Goal: Transaction & Acquisition: Purchase product/service

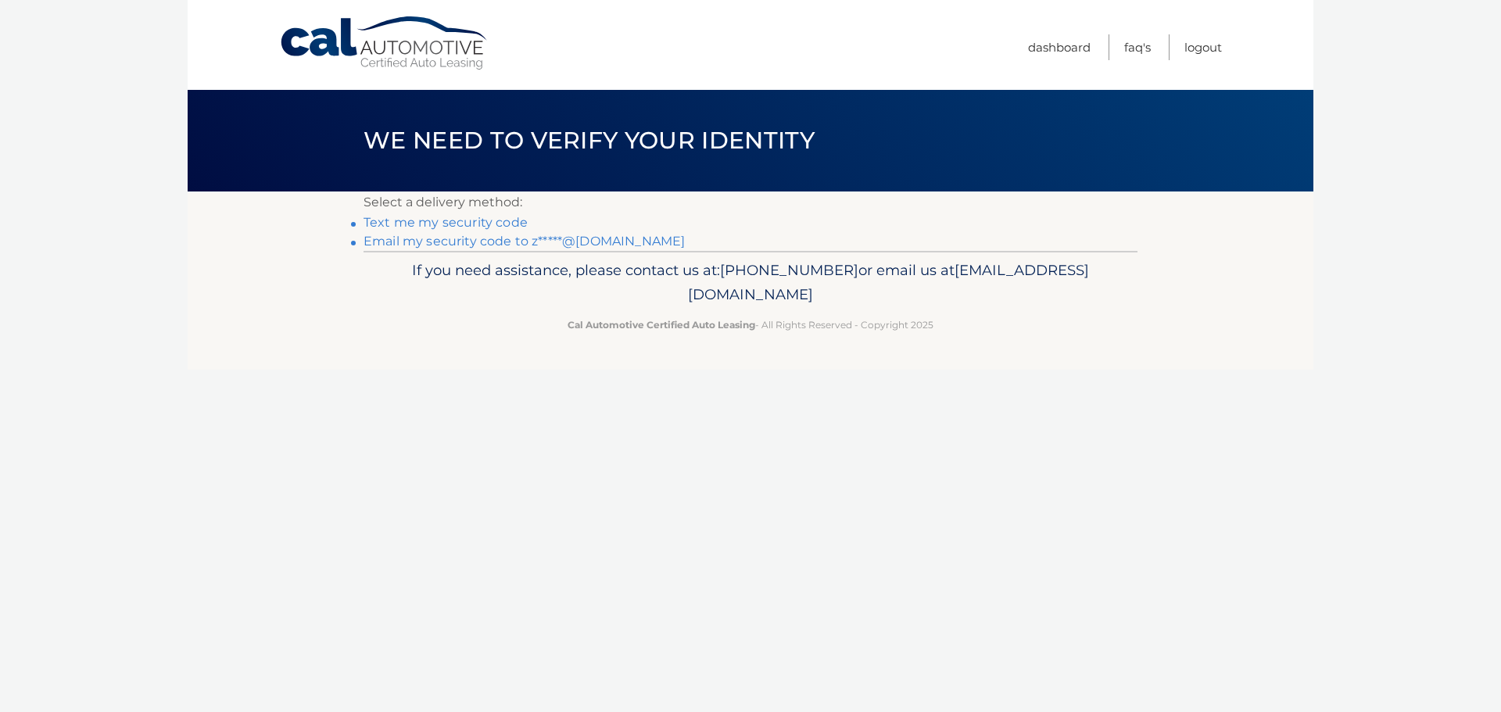
click at [512, 222] on link "Text me my security code" at bounding box center [446, 222] width 164 height 15
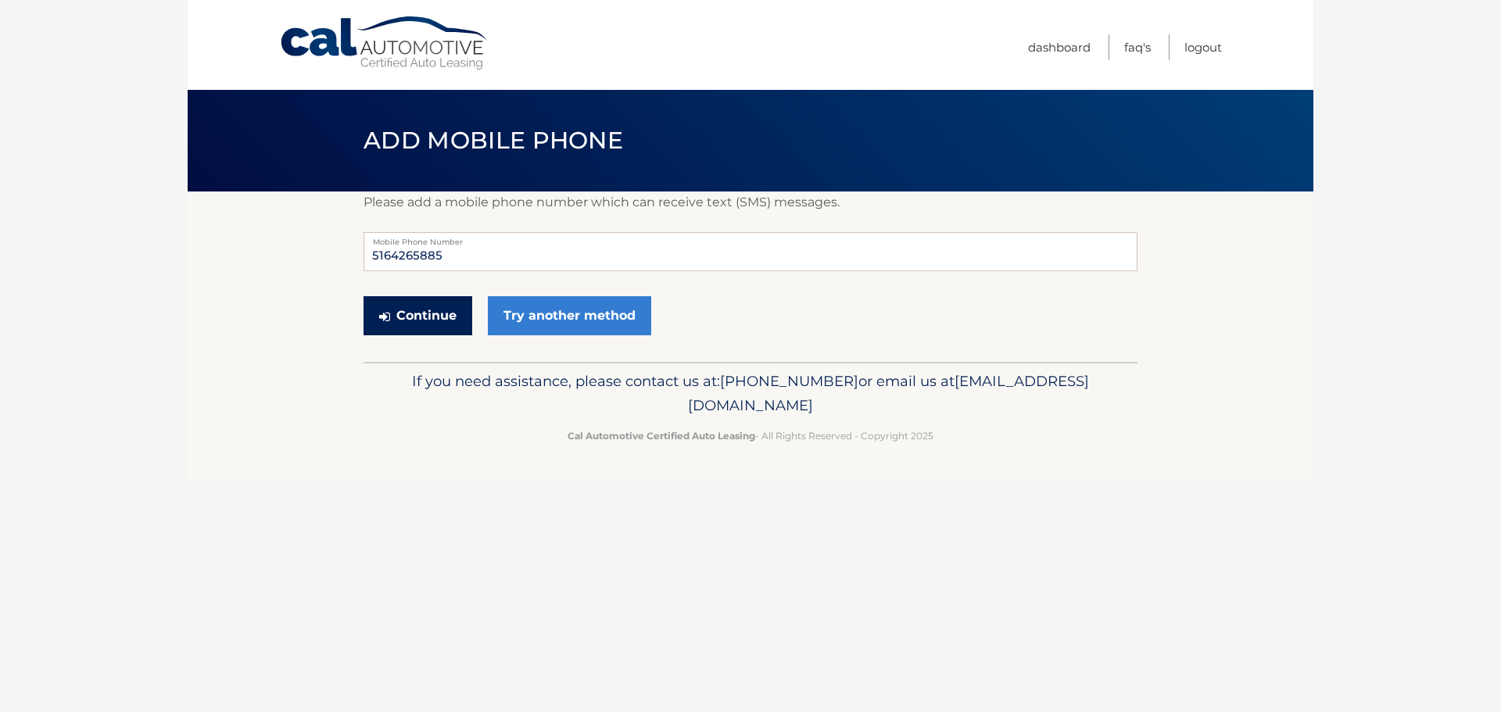
click at [436, 315] on button "Continue" at bounding box center [418, 315] width 109 height 39
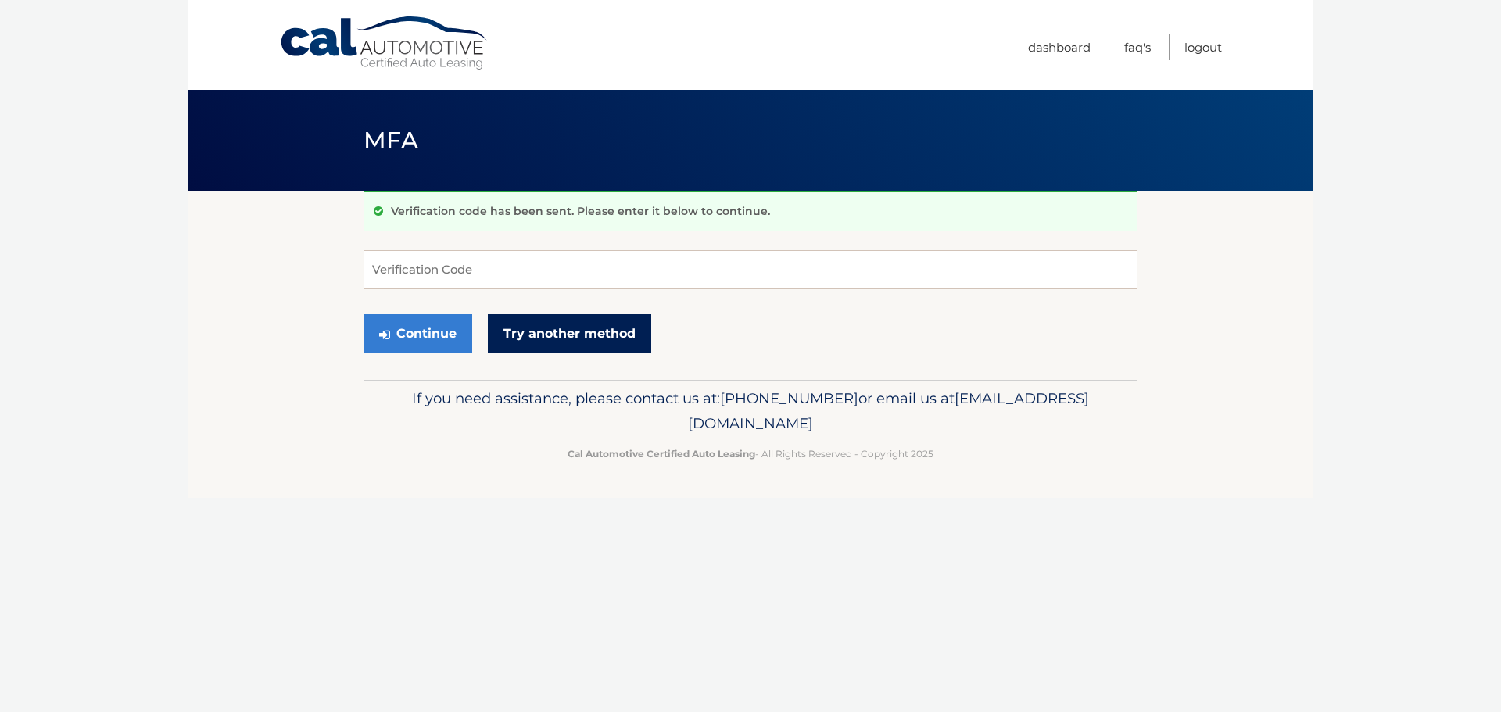
click at [569, 326] on link "Try another method" at bounding box center [569, 333] width 163 height 39
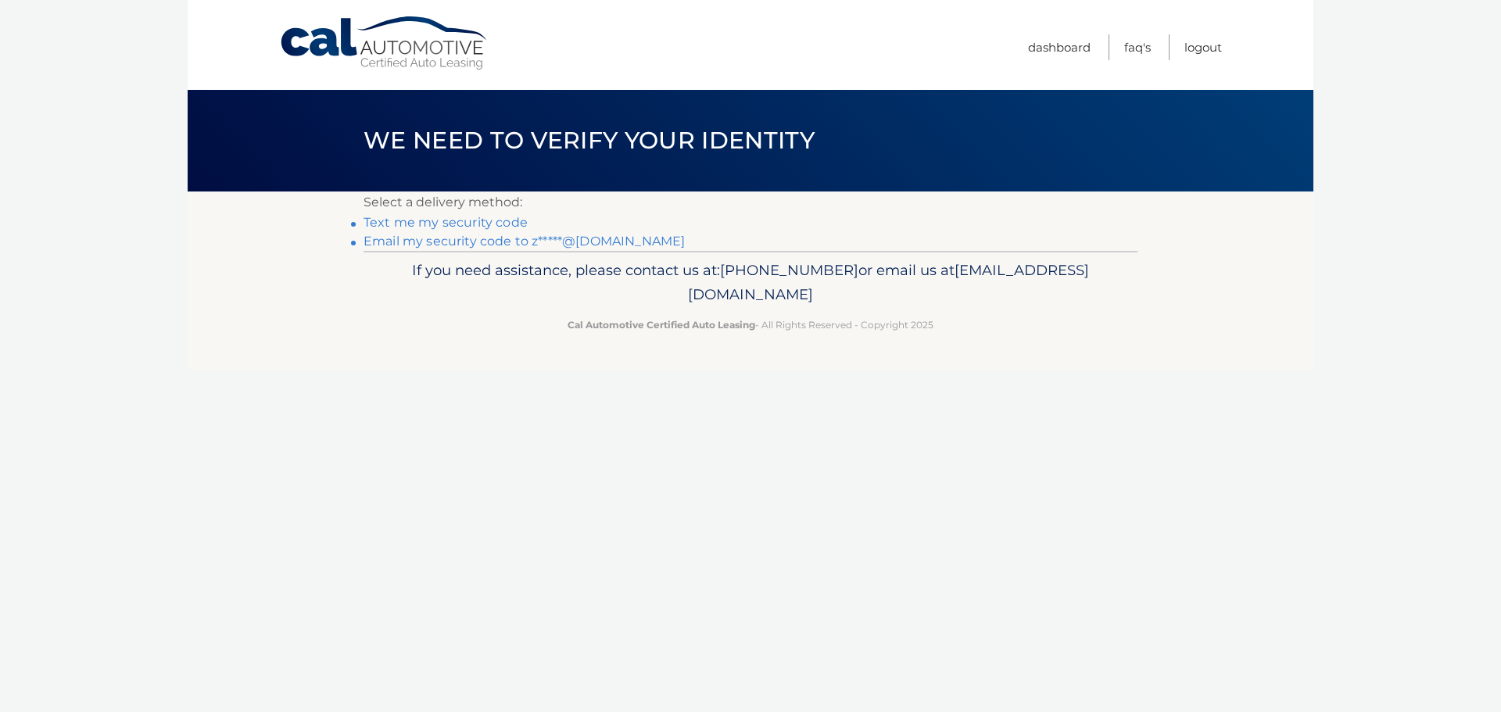
click at [559, 236] on link "Email my security code to z*****@yahoo.com" at bounding box center [524, 241] width 321 height 15
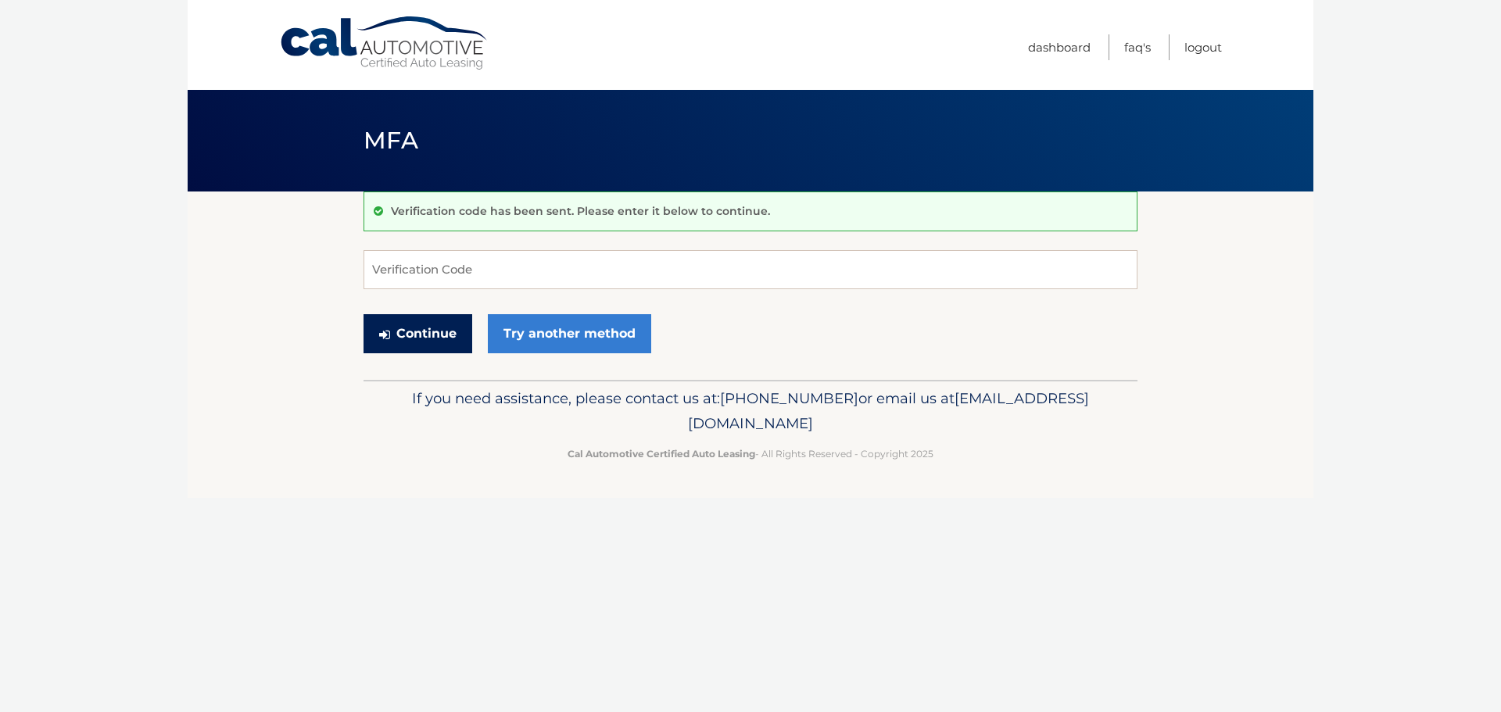
click at [405, 330] on button "Continue" at bounding box center [418, 333] width 109 height 39
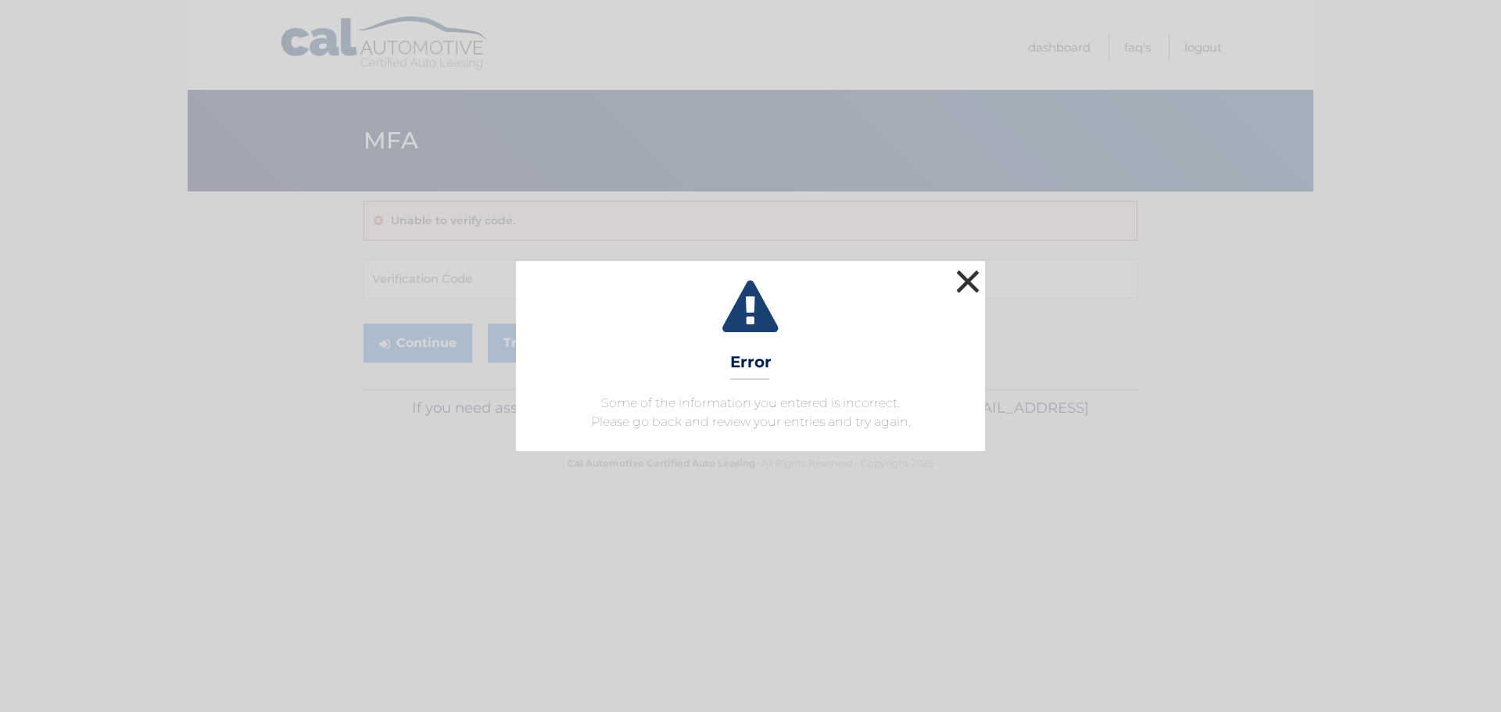
click at [963, 276] on button "×" at bounding box center [967, 281] width 31 height 31
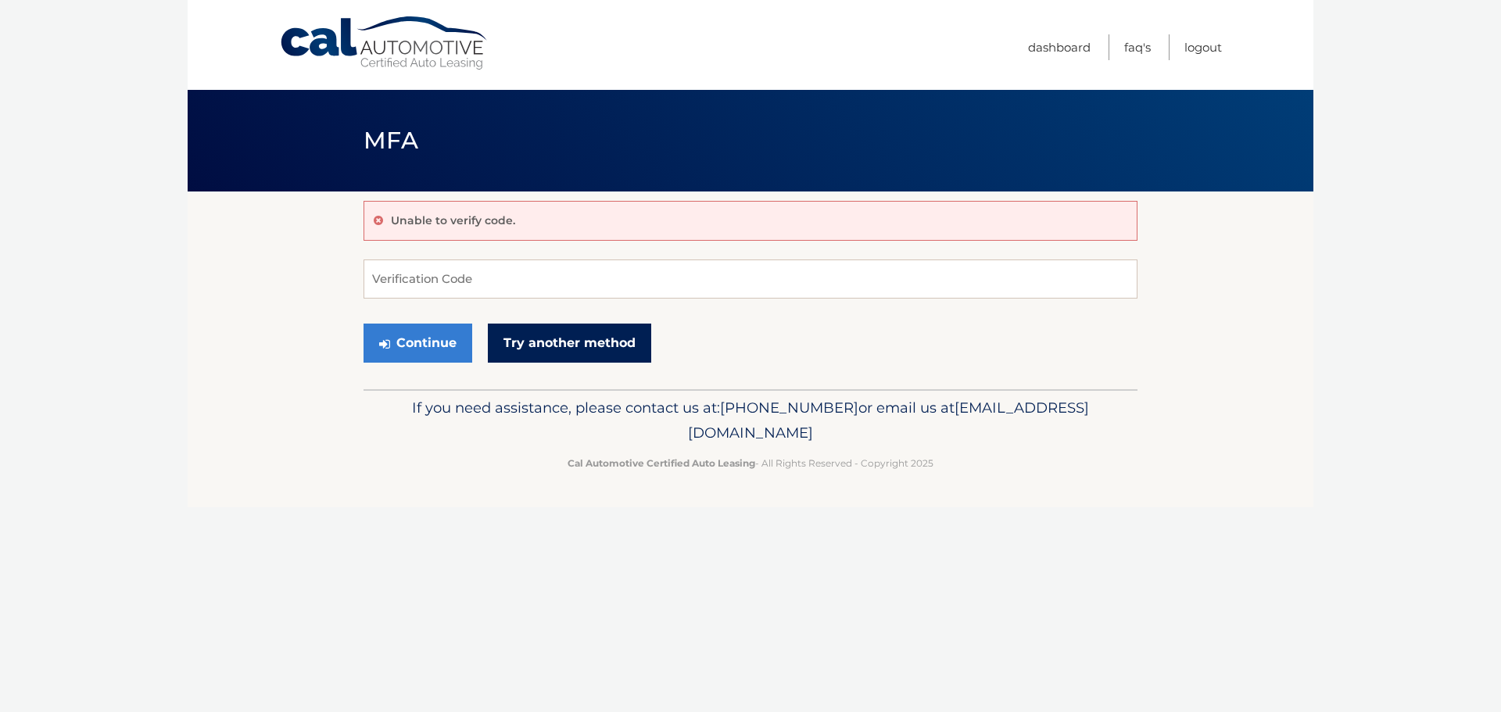
click at [543, 337] on link "Try another method" at bounding box center [569, 343] width 163 height 39
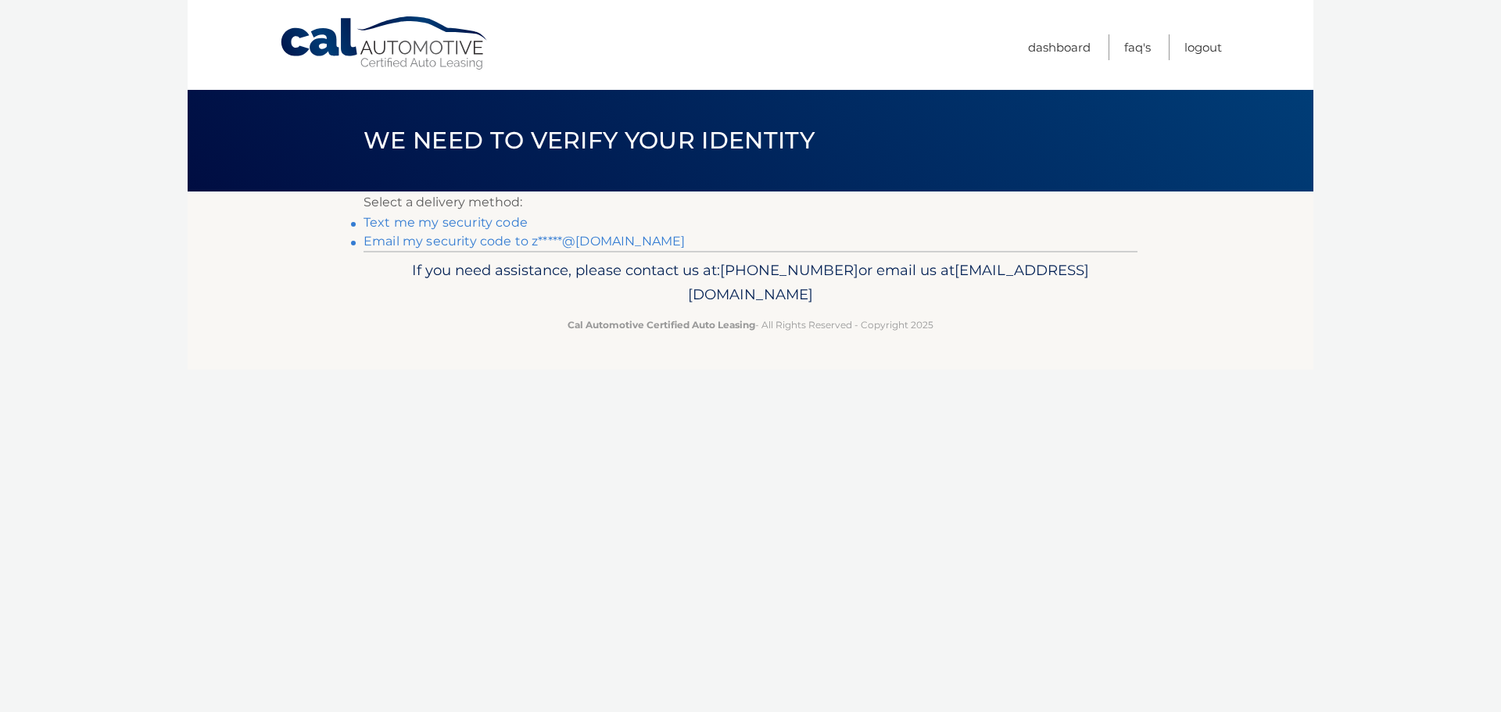
click at [521, 237] on link "Email my security code to z*****@yahoo.com" at bounding box center [524, 241] width 321 height 15
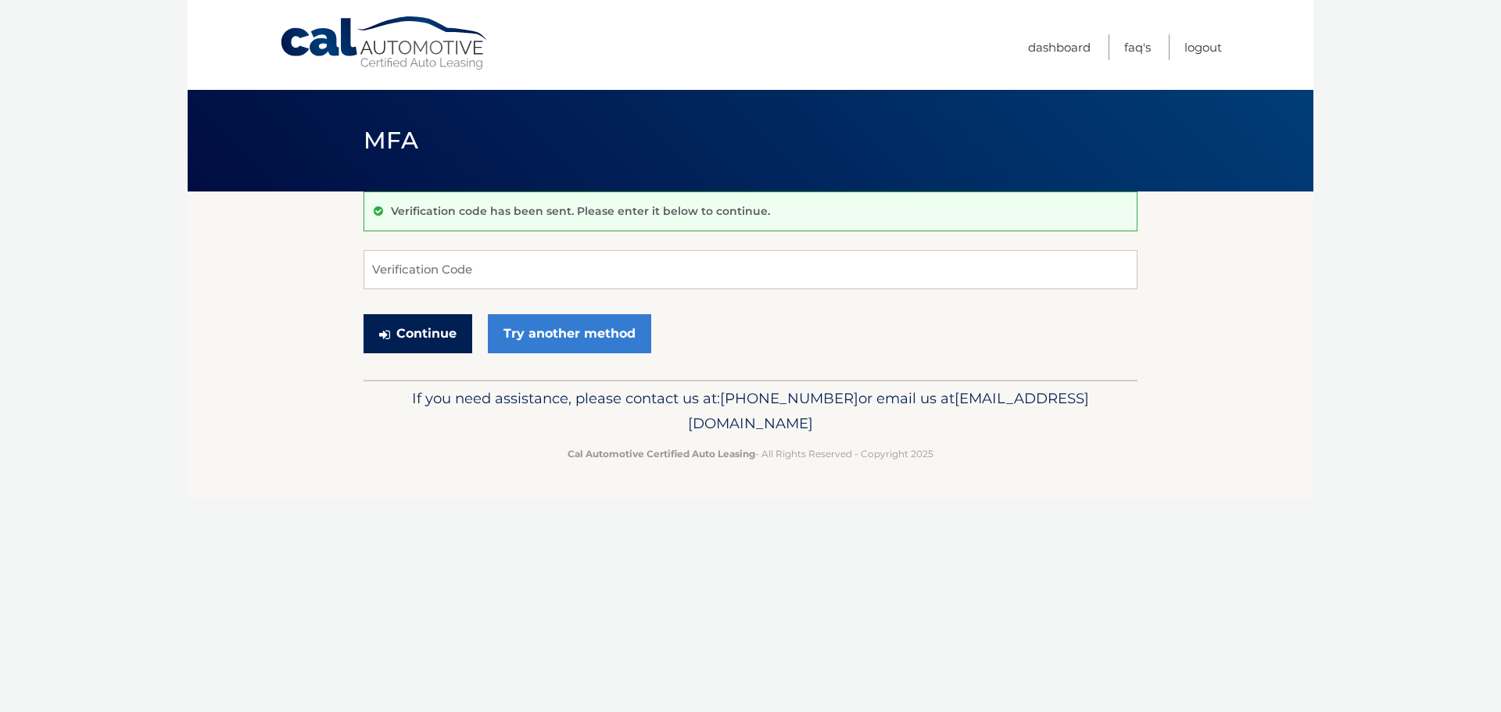
click at [444, 324] on button "Continue" at bounding box center [418, 333] width 109 height 39
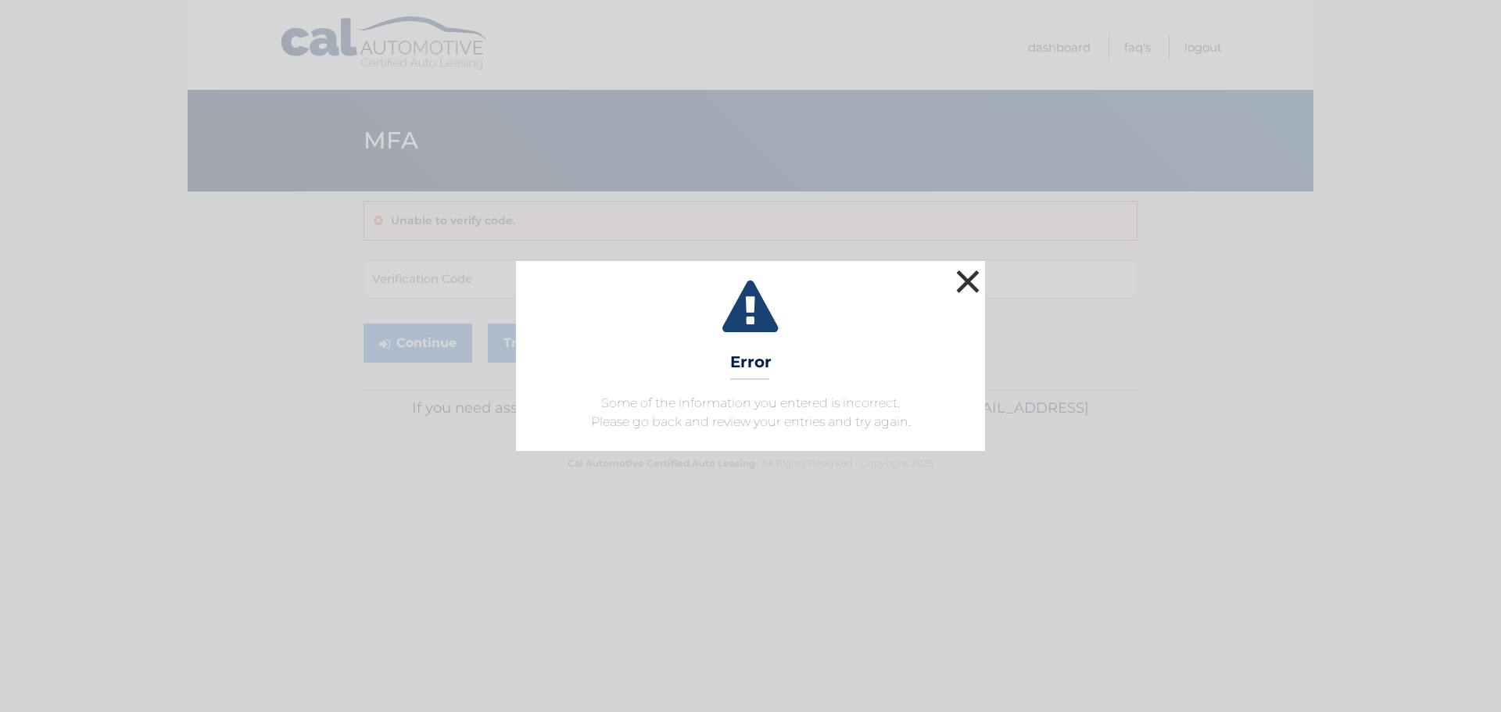
click at [962, 278] on button "×" at bounding box center [967, 281] width 31 height 31
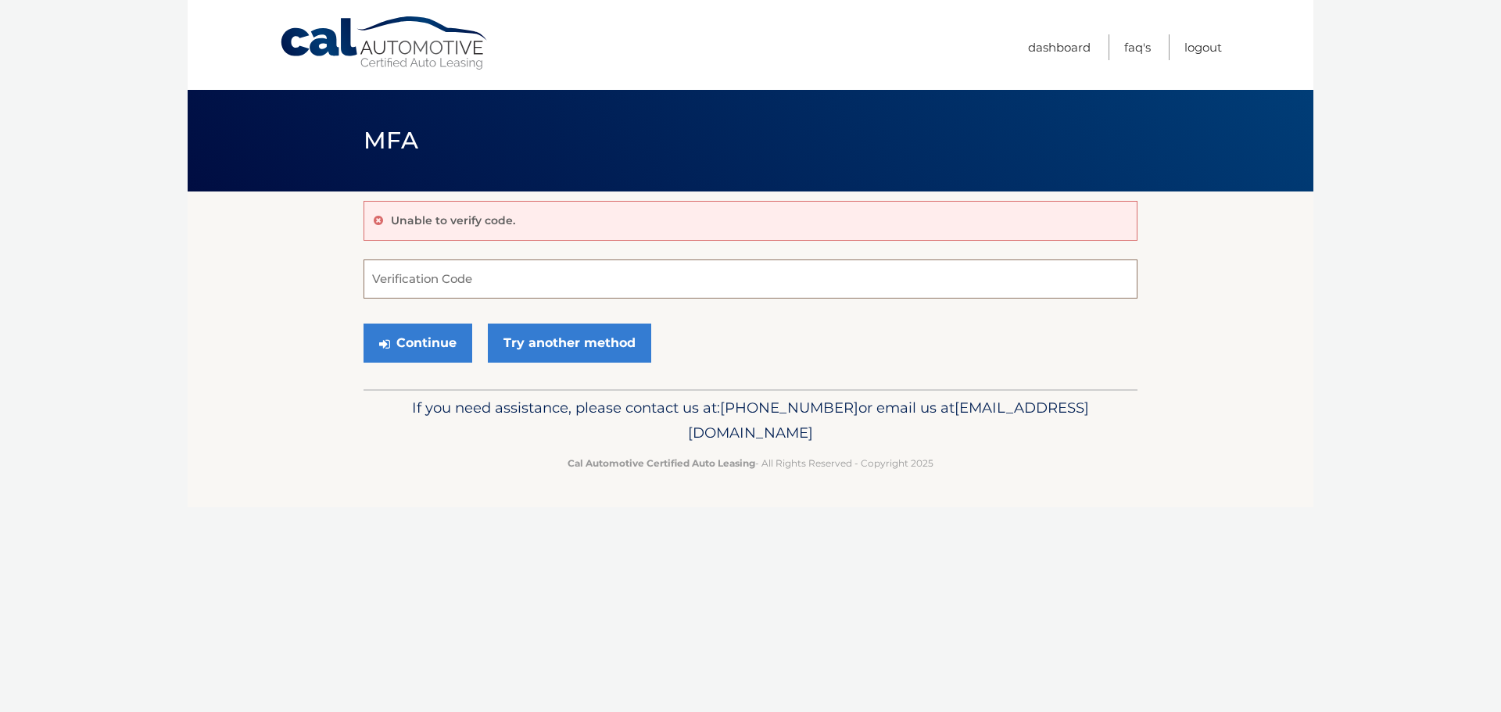
click at [575, 276] on input "Verification Code" at bounding box center [751, 279] width 774 height 39
type input "868689"
click at [425, 344] on button "Continue" at bounding box center [418, 343] width 109 height 39
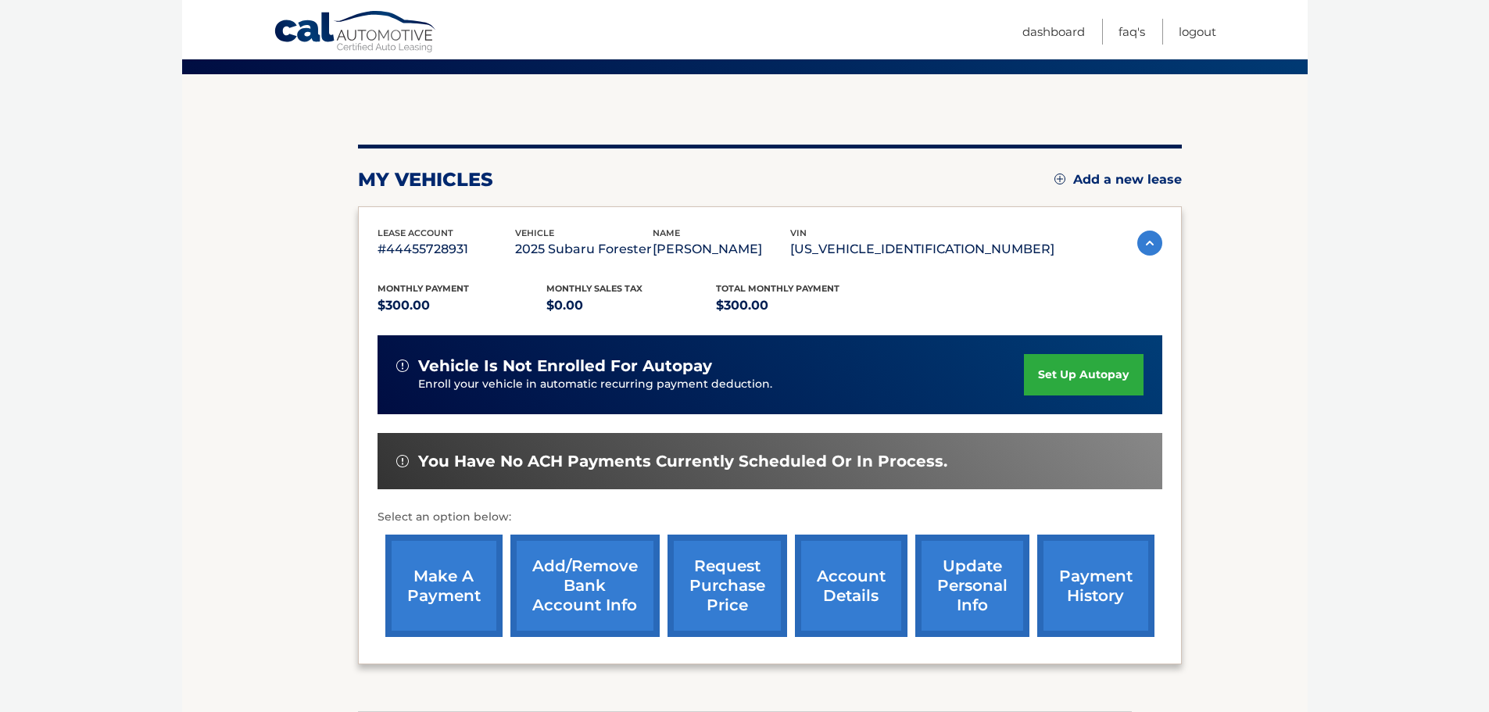
scroll to position [120, 0]
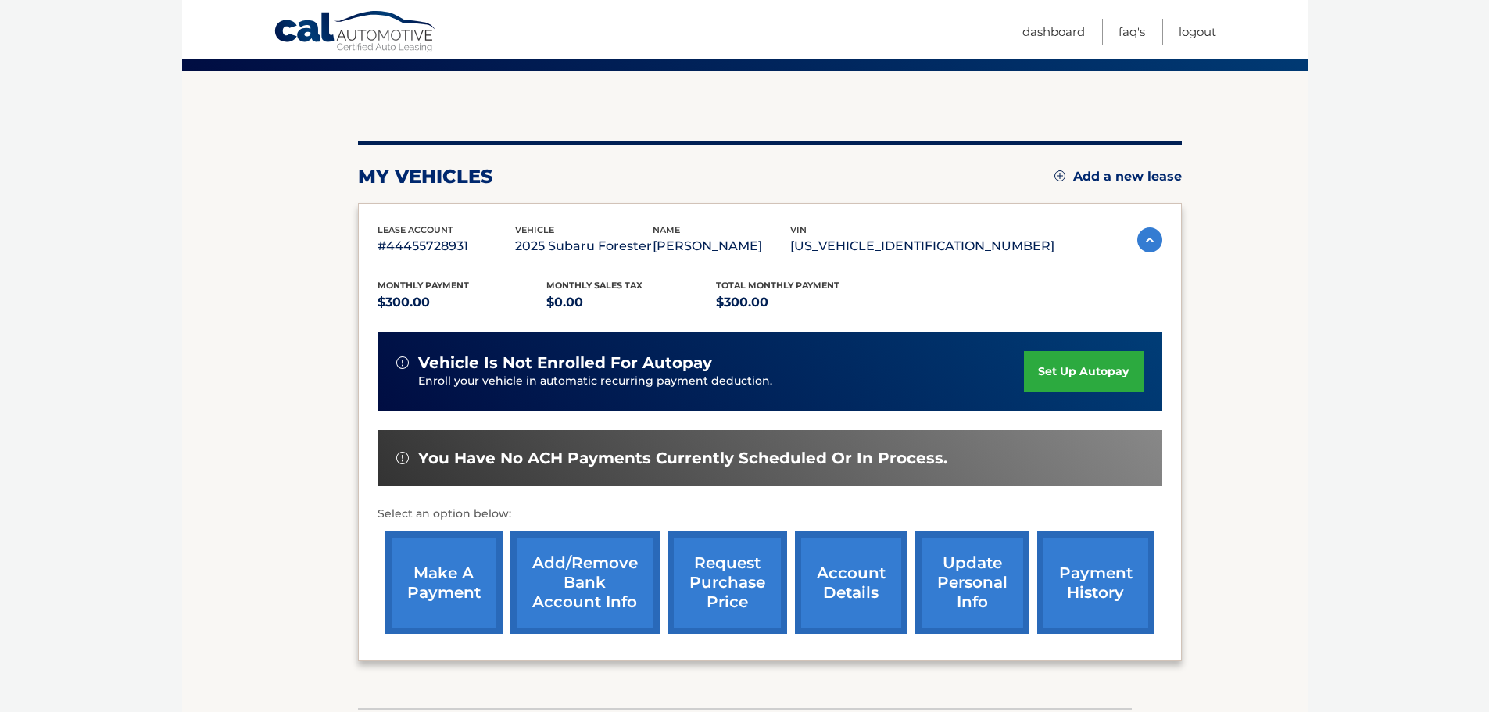
click at [448, 580] on link "make a payment" at bounding box center [443, 583] width 117 height 102
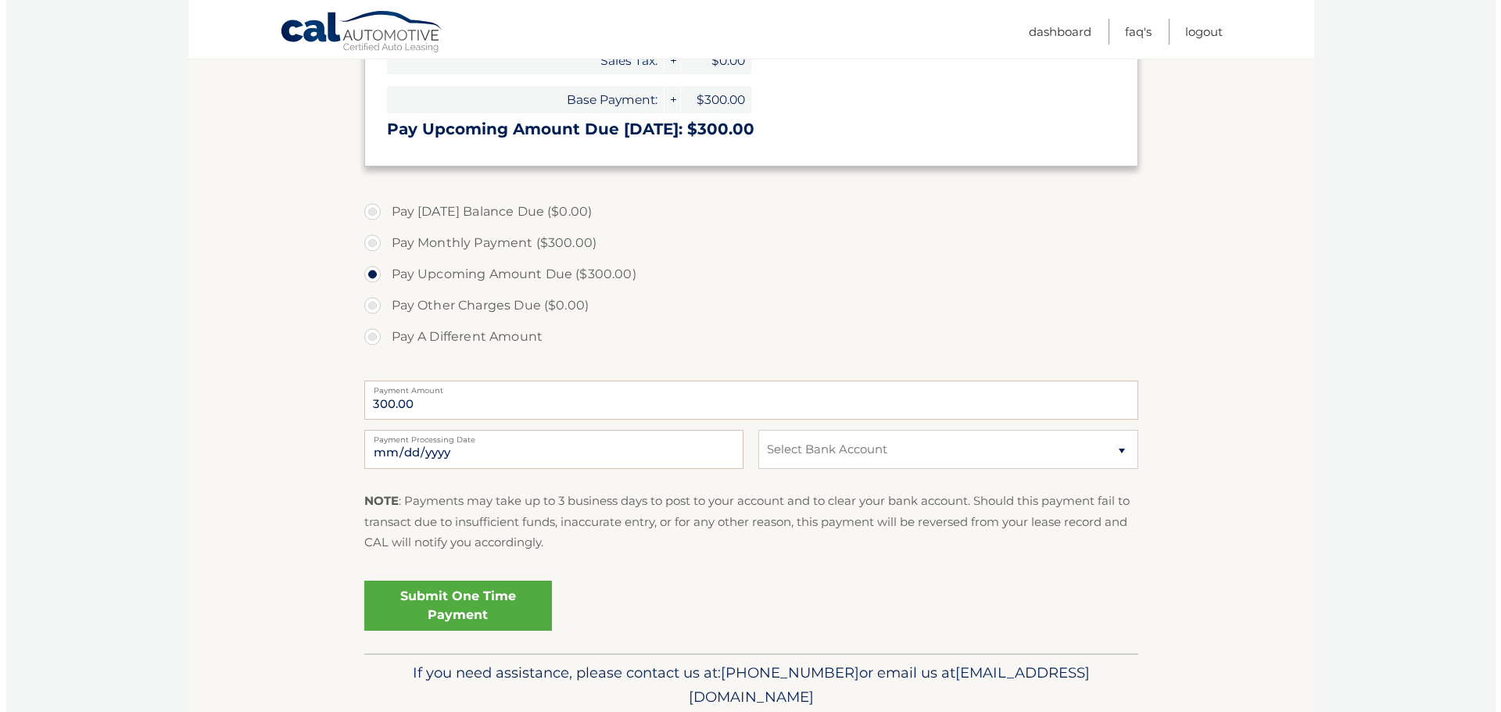
scroll to position [350, 0]
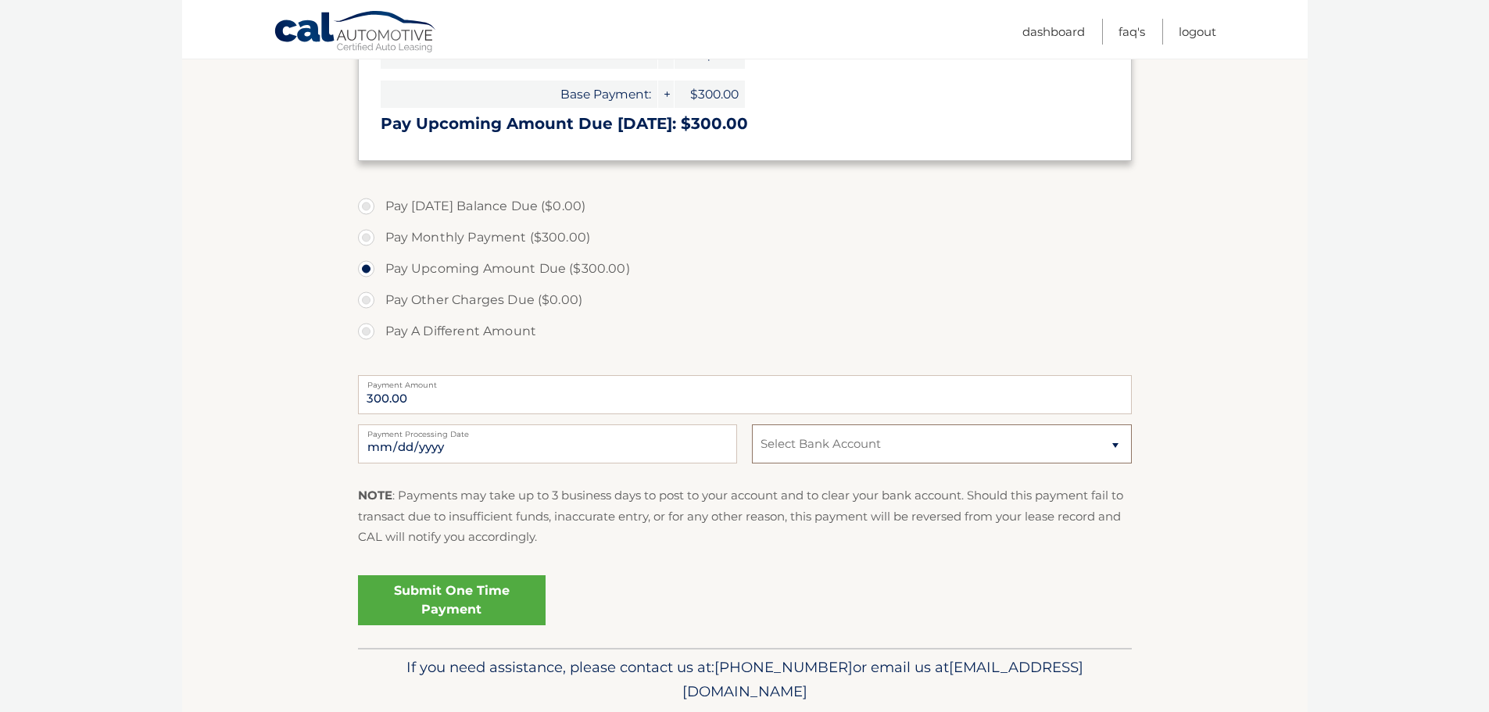
click at [1115, 446] on select "Select Bank Account Checking JOVIA FINANCIAL FEDERAL CREDIT UNIO *****4029 Chec…" at bounding box center [941, 444] width 379 height 39
select select "NzMzMDY2YTQtOGQzYy00NjhkLTk1YTktM2I4OTE3ZDJmMDg4"
click at [752, 425] on select "Select Bank Account Checking JOVIA FINANCIAL FEDERAL CREDIT UNIO *****4029 Chec…" at bounding box center [941, 444] width 379 height 39
click at [500, 597] on link "Submit One Time Payment" at bounding box center [452, 600] width 188 height 50
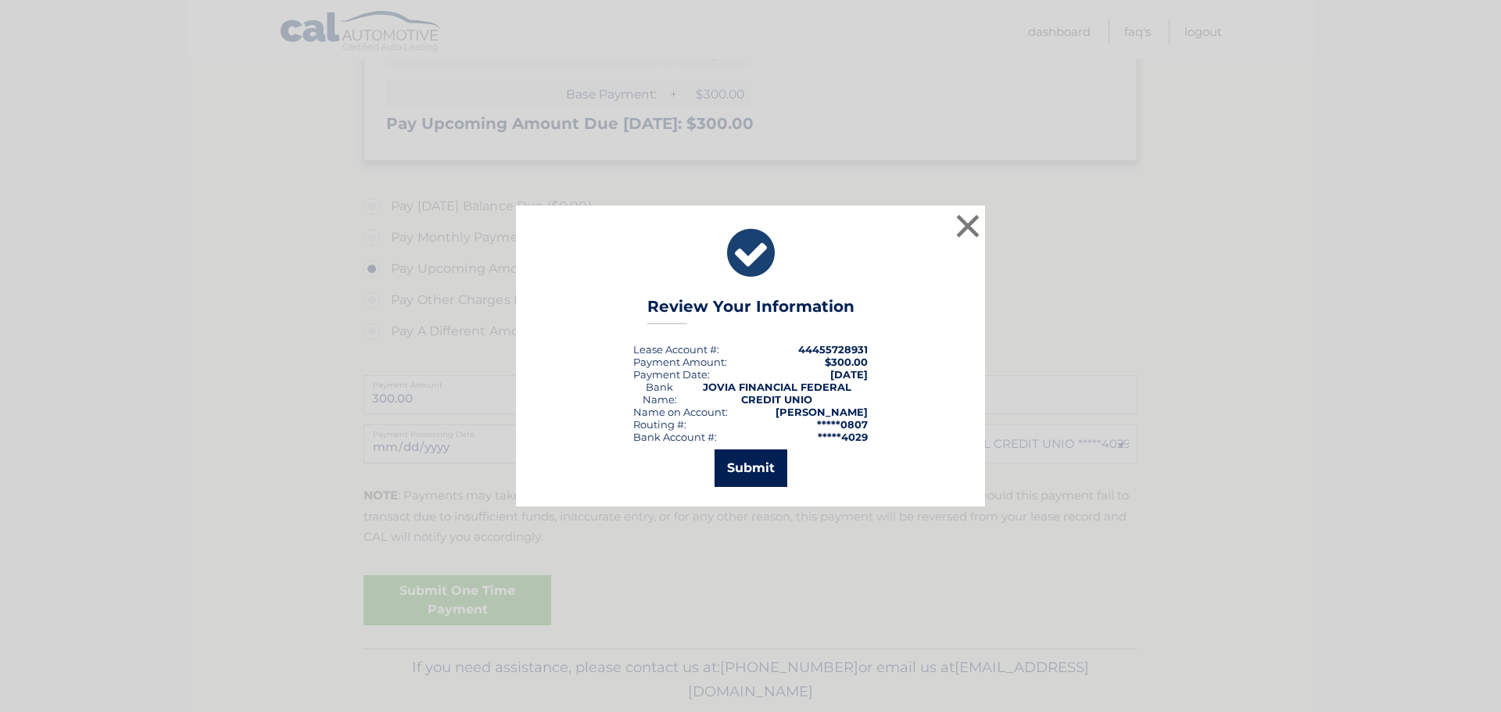
click at [740, 472] on button "Submit" at bounding box center [751, 469] width 73 height 38
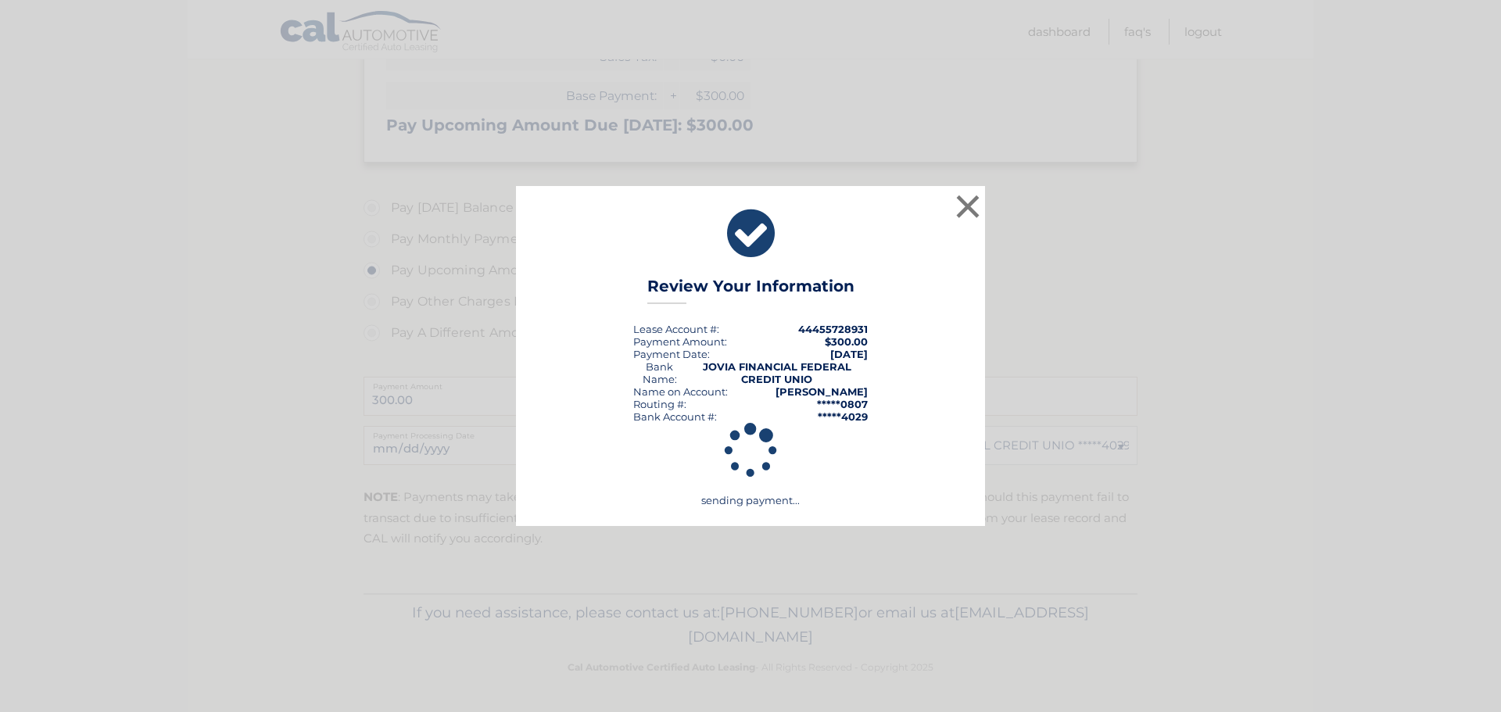
scroll to position [349, 0]
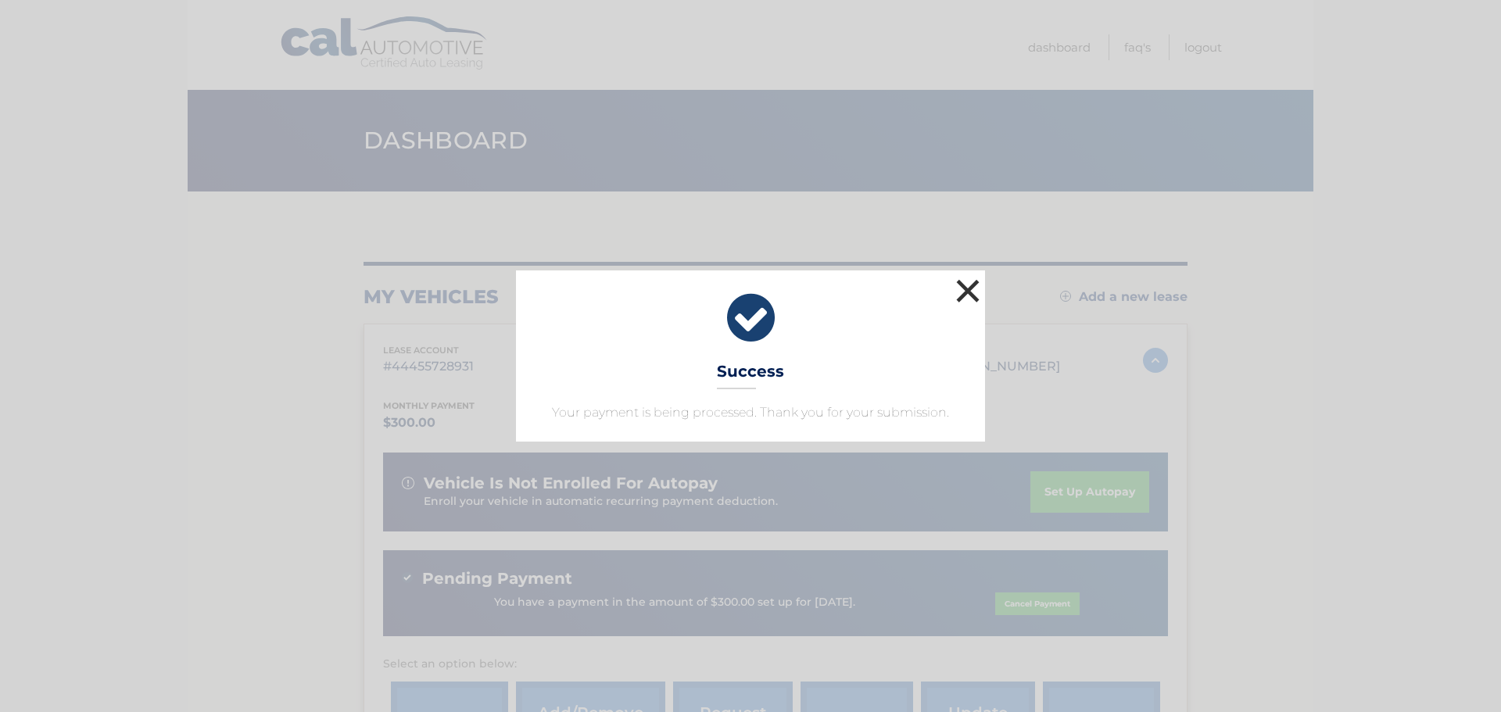
click at [973, 292] on button "×" at bounding box center [967, 290] width 31 height 31
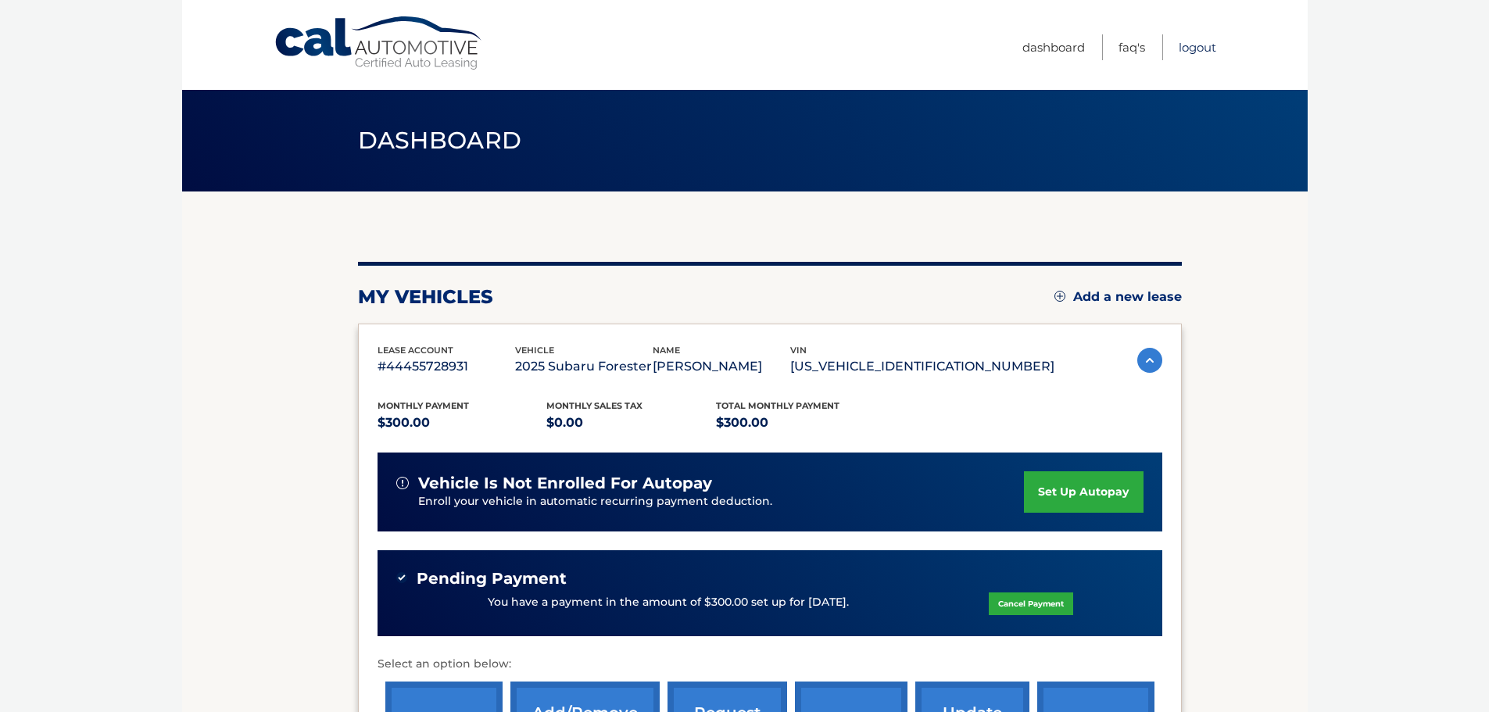
click at [1189, 52] on link "Logout" at bounding box center [1198, 47] width 38 height 26
